Goal: Task Accomplishment & Management: Manage account settings

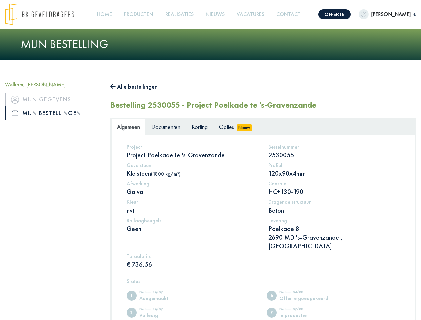
click at [46, 14] on img at bounding box center [39, 14] width 69 height 22
click at [328, 14] on link "Offerte" at bounding box center [334, 14] width 32 height 10
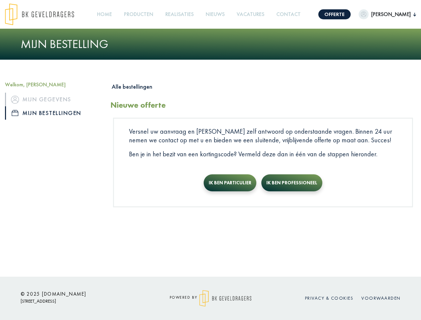
click at [381, 14] on span "[PERSON_NAME]" at bounding box center [390, 14] width 45 height 8
click at [141, 14] on link "Producten +" at bounding box center [138, 14] width 35 height 15
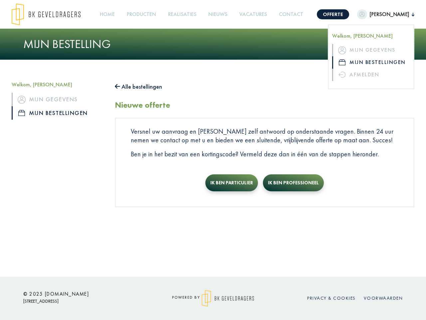
click at [137, 87] on button "Alle bestellingen" at bounding box center [138, 86] width 47 height 11
